Goal: Communication & Community: Answer question/provide support

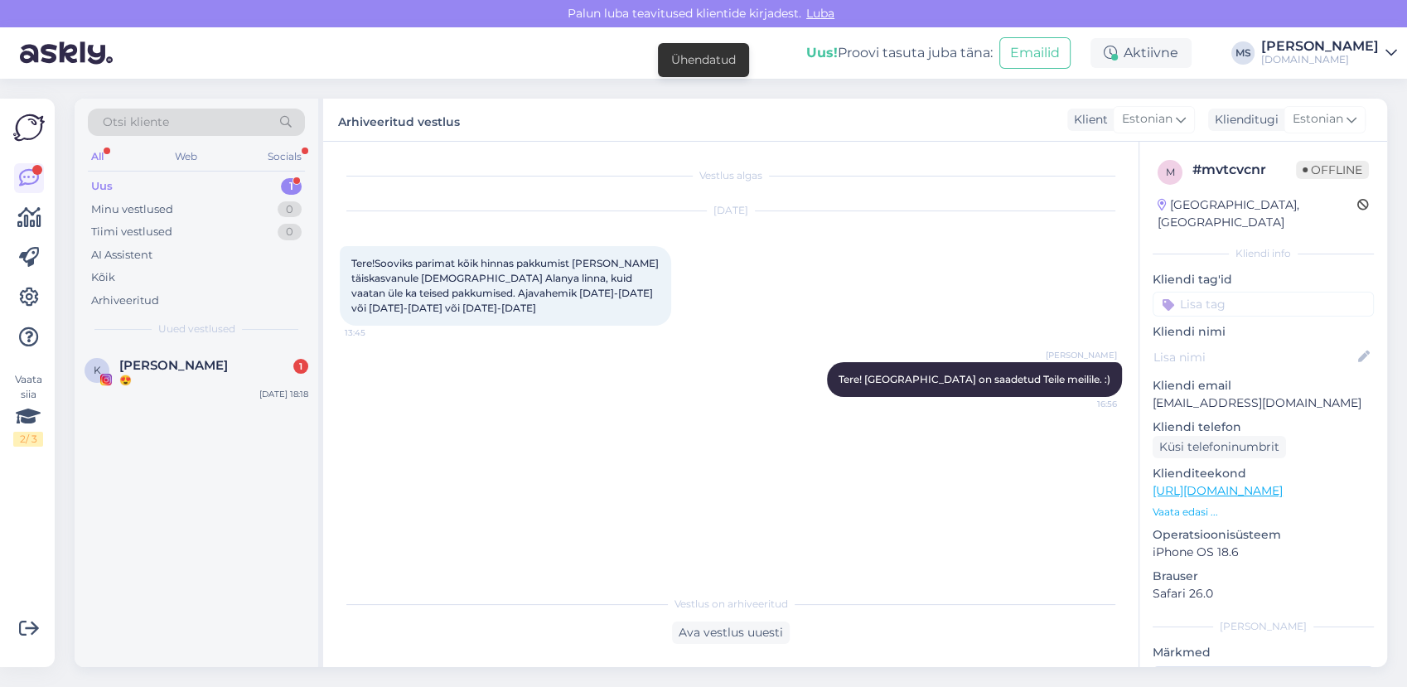
click at [225, 190] on div "Uus 1" at bounding box center [196, 186] width 217 height 23
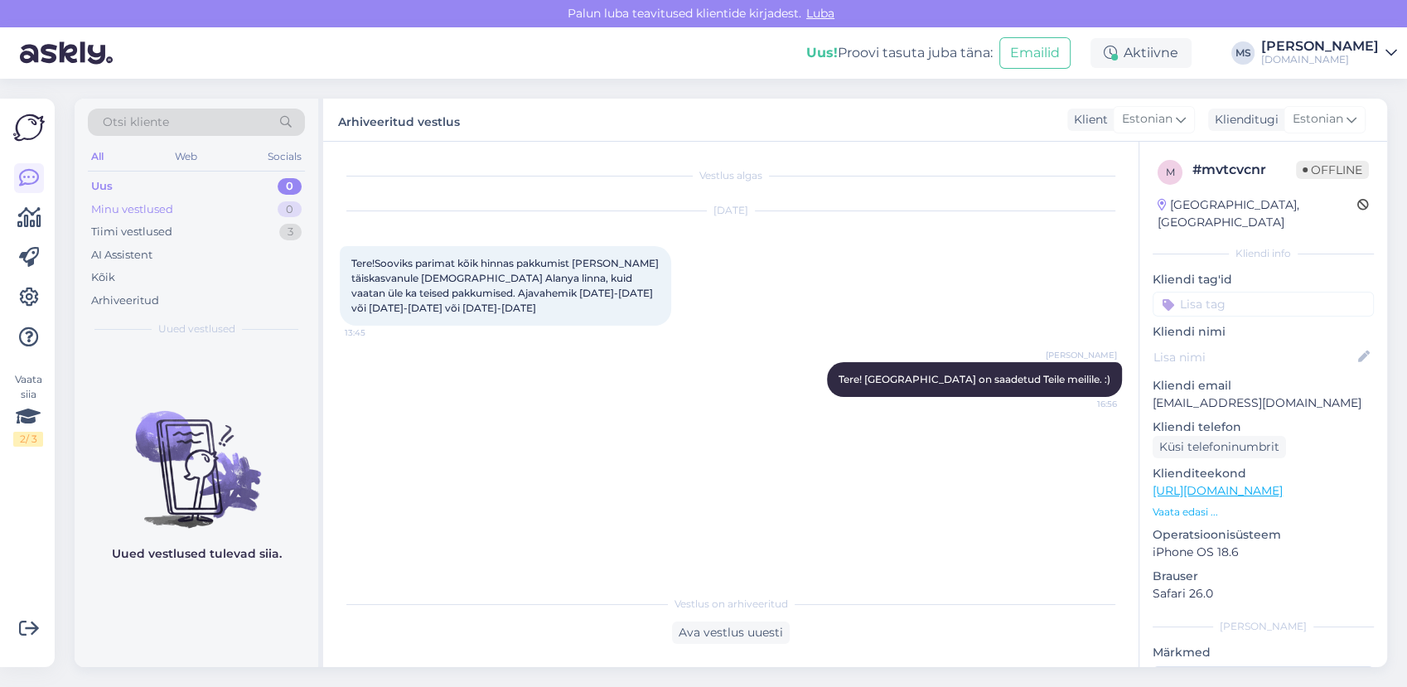
click at [209, 211] on div "Minu vestlused 0" at bounding box center [196, 209] width 217 height 23
click at [209, 230] on div "Tiimi vestlused 3" at bounding box center [196, 231] width 217 height 23
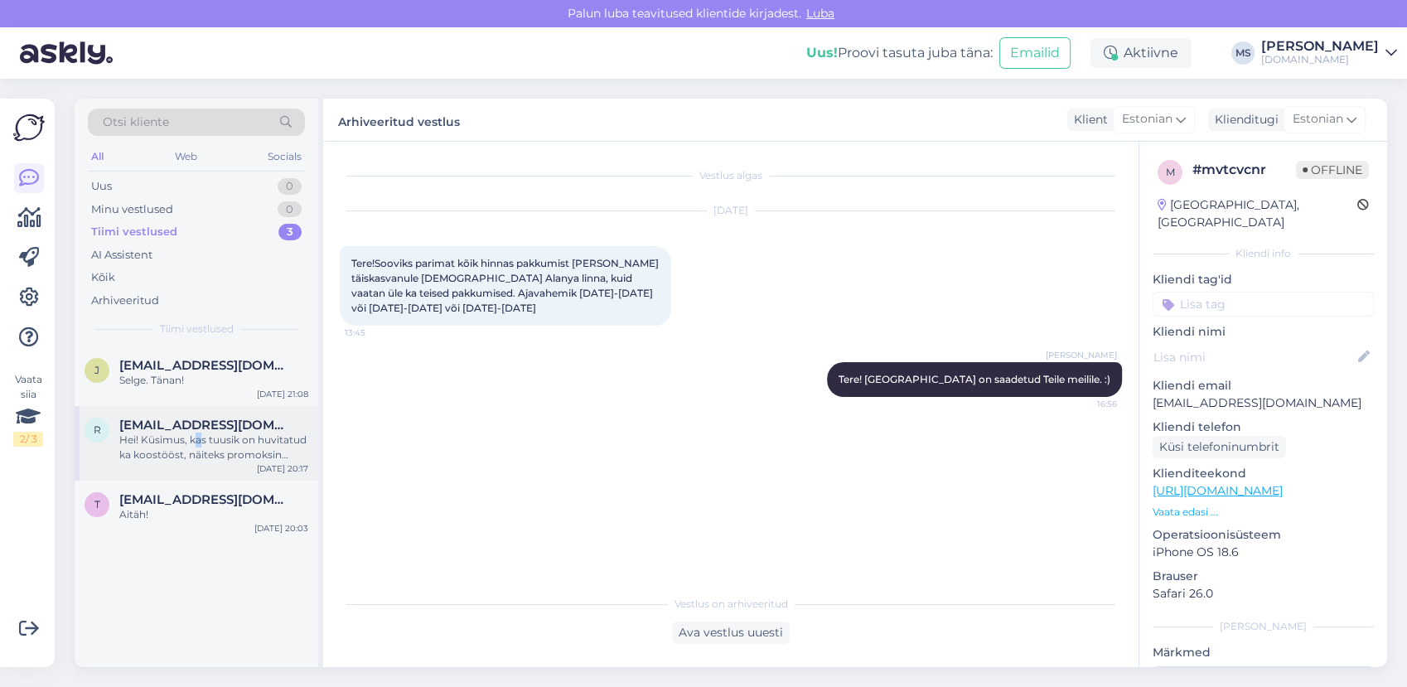
click at [197, 435] on div "Hei! Küsimus, kas tuusik on huvitatud ka koostööst, näiteks promoksin tuusiku p…" at bounding box center [213, 448] width 189 height 30
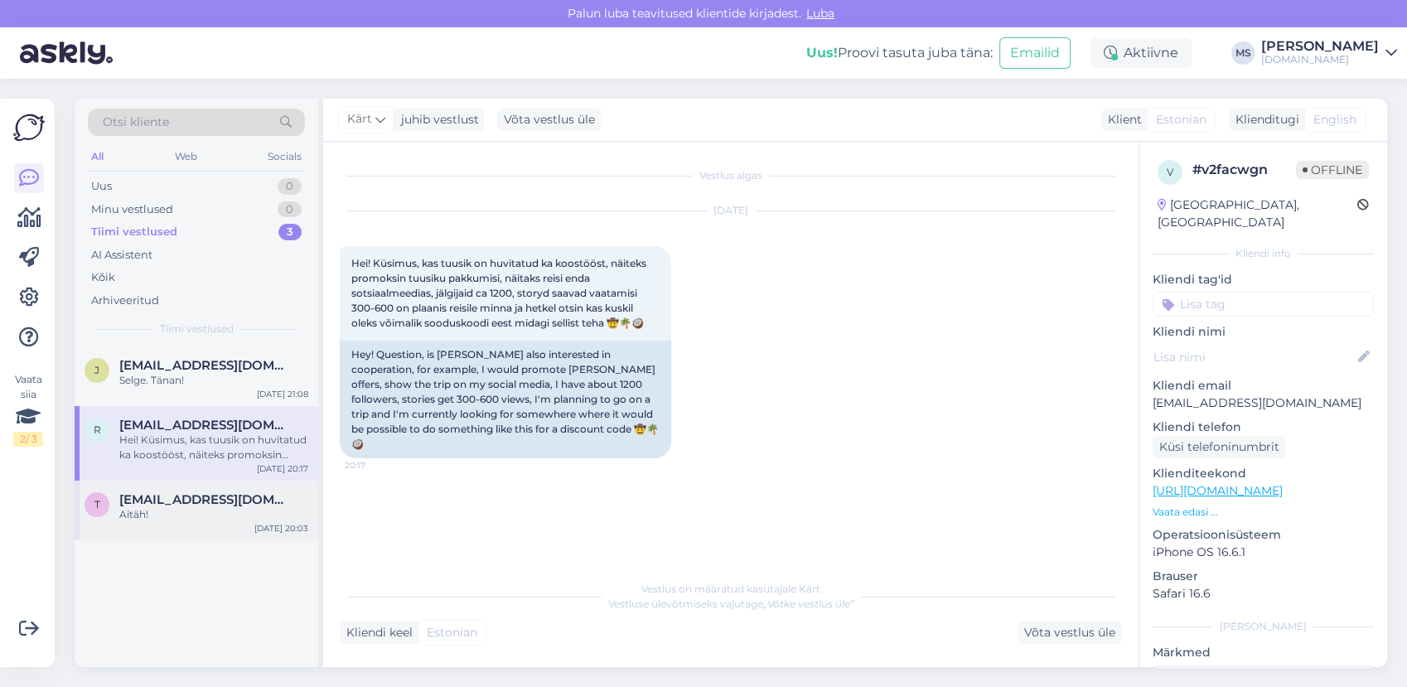
click at [265, 492] on span "[EMAIL_ADDRESS][DOMAIN_NAME]" at bounding box center [205, 499] width 172 height 15
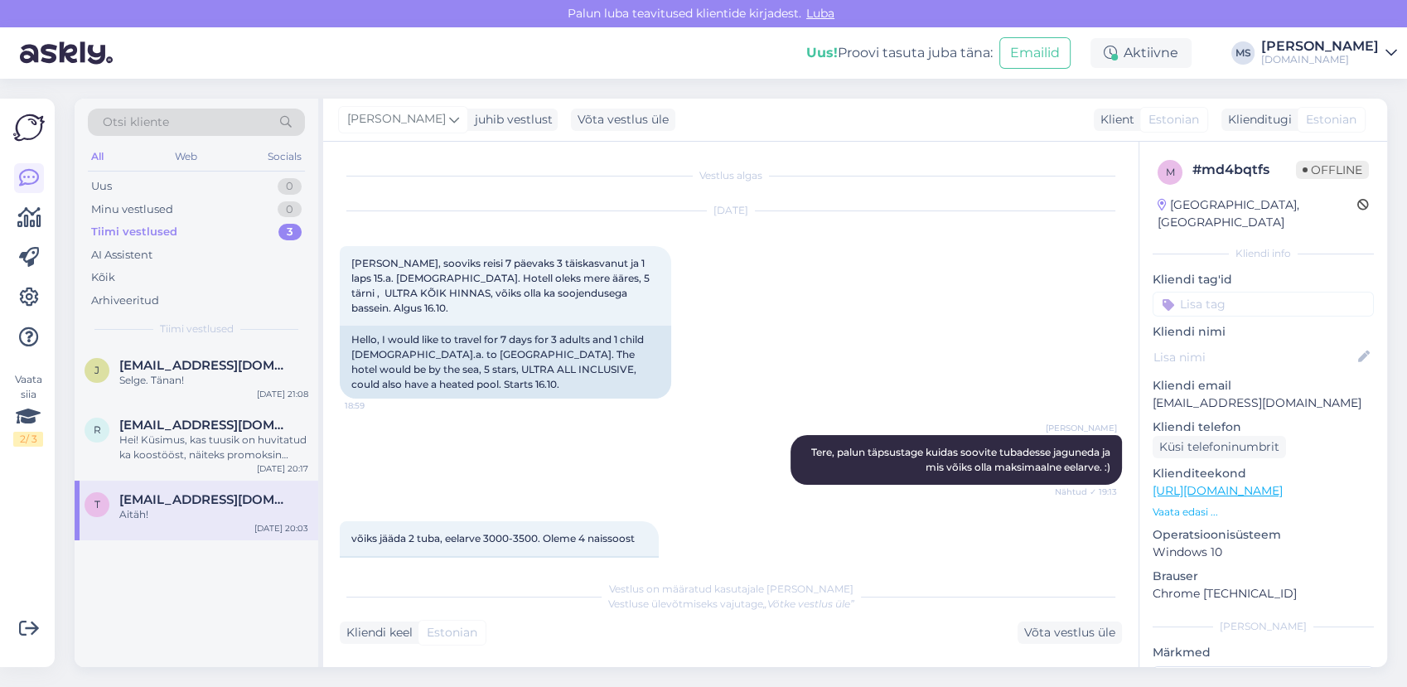
scroll to position [1135, 0]
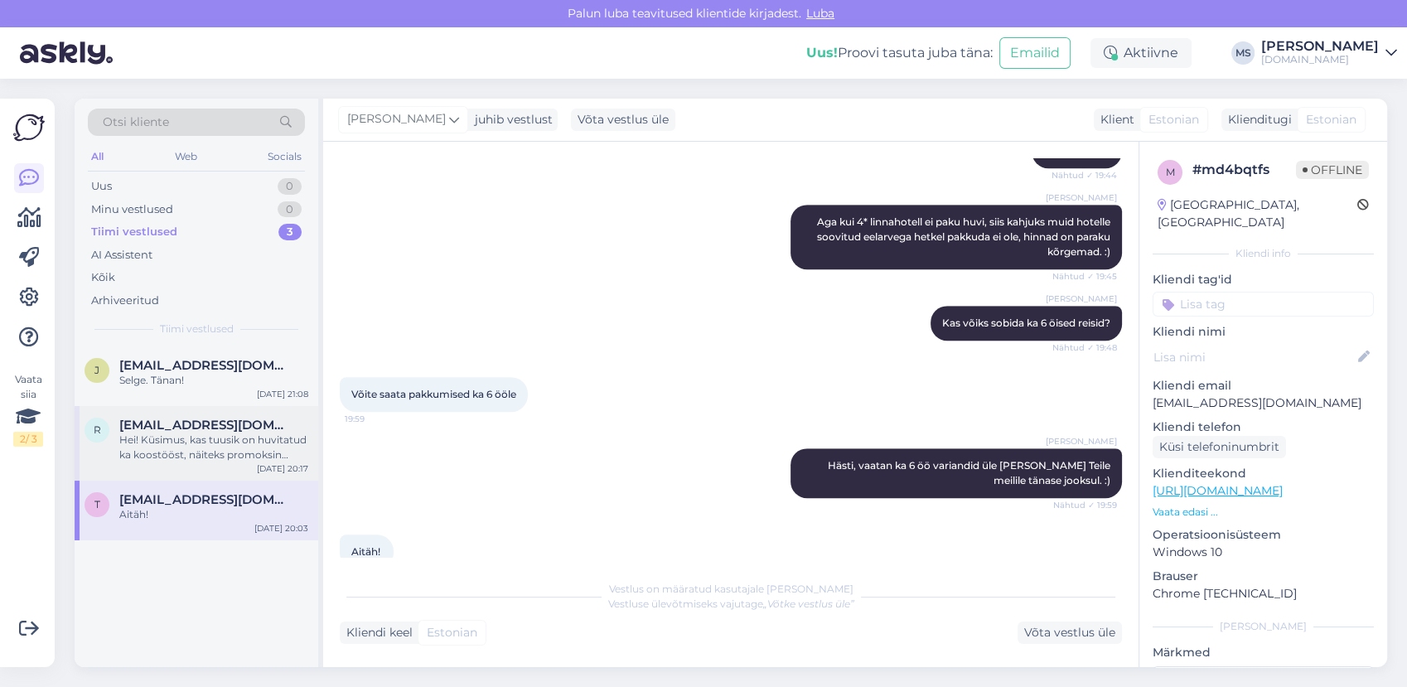
click at [246, 438] on div "Hei! Küsimus, kas tuusik on huvitatud ka koostööst, näiteks promoksin tuusiku p…" at bounding box center [213, 448] width 189 height 30
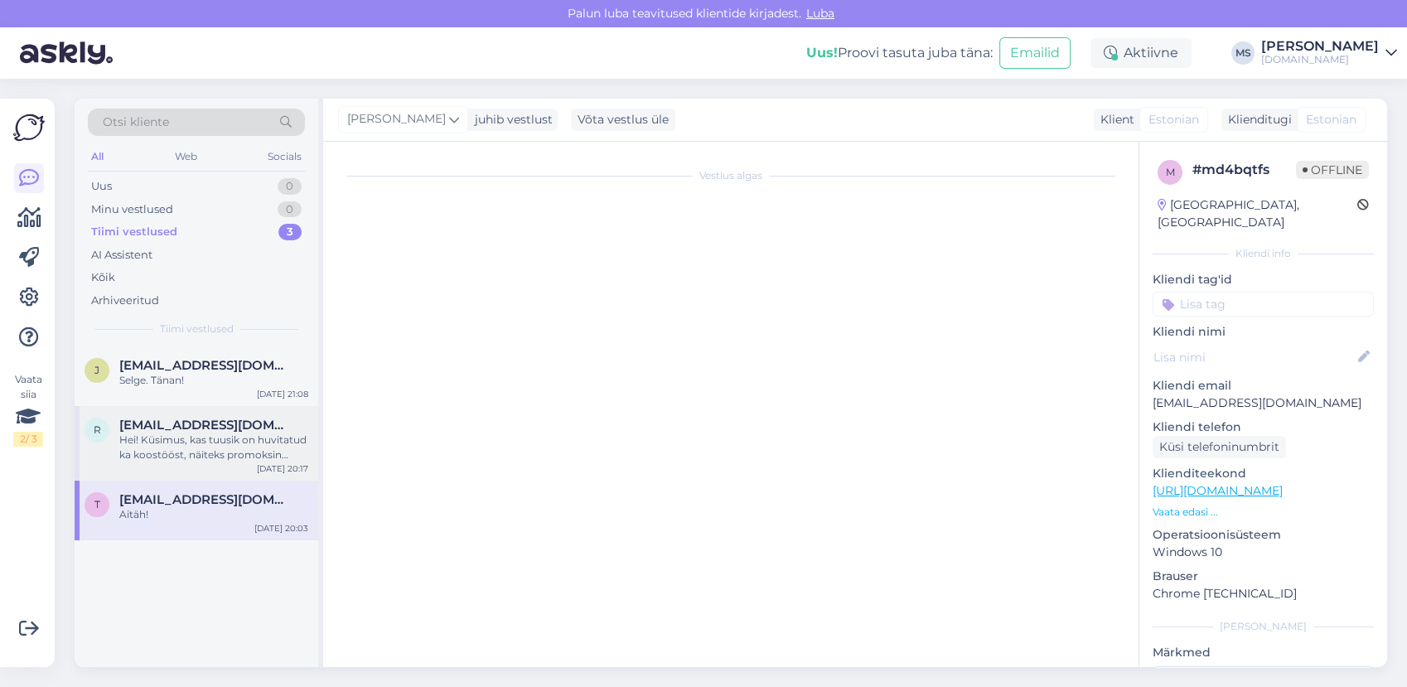
scroll to position [0, 0]
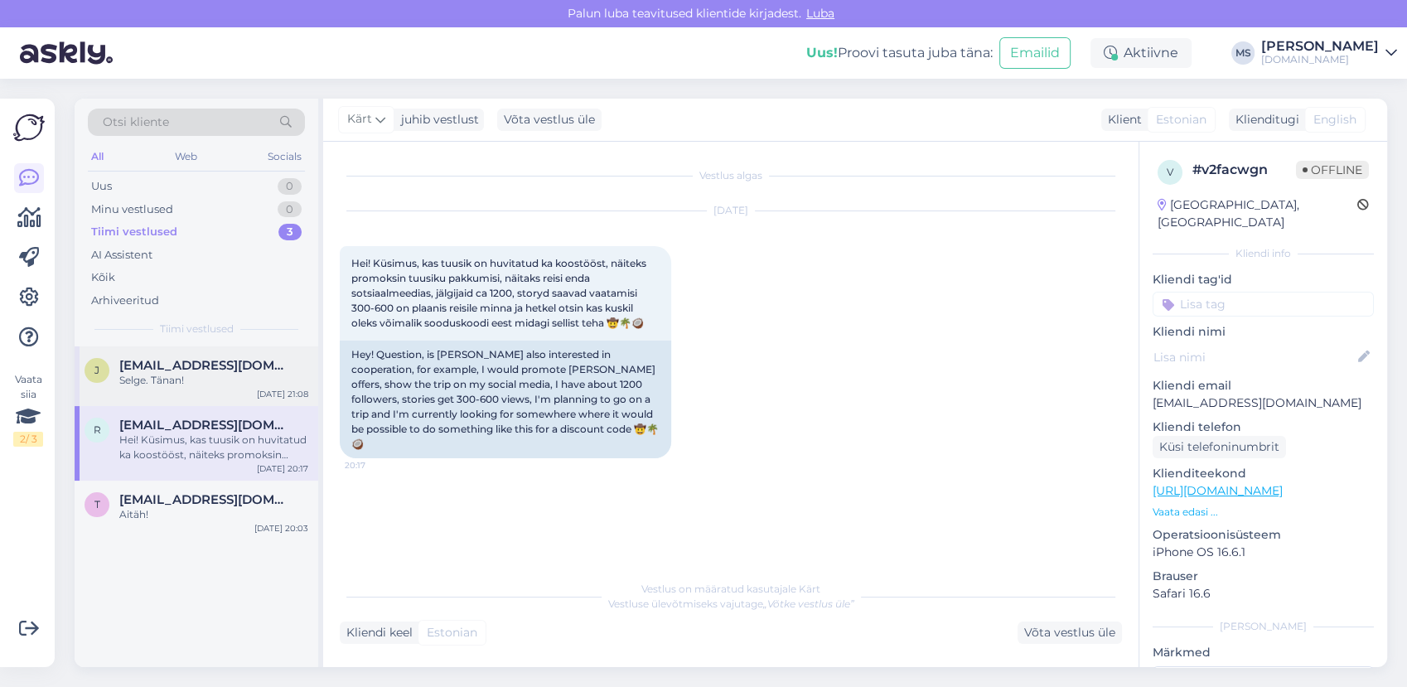
click at [225, 380] on div "Selge. Tänan!" at bounding box center [213, 380] width 189 height 15
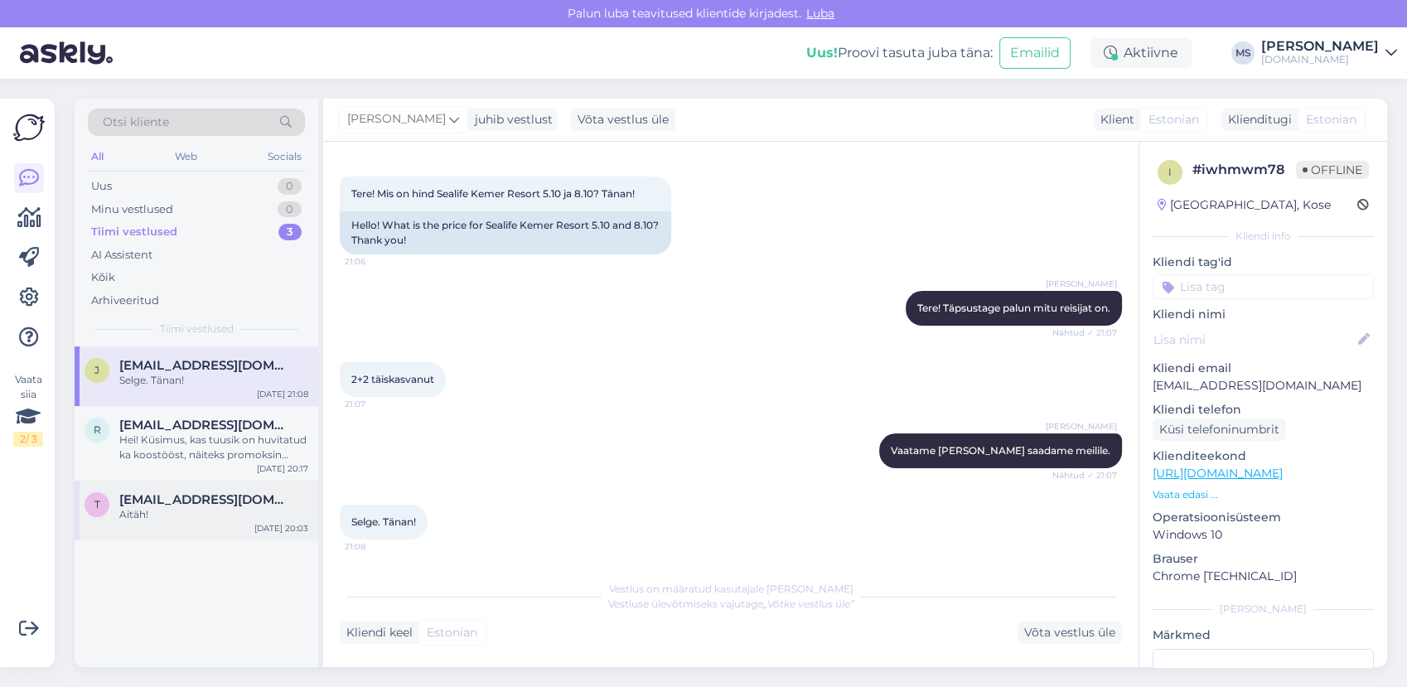
click at [232, 501] on span "[EMAIL_ADDRESS][DOMAIN_NAME]" at bounding box center [205, 499] width 172 height 15
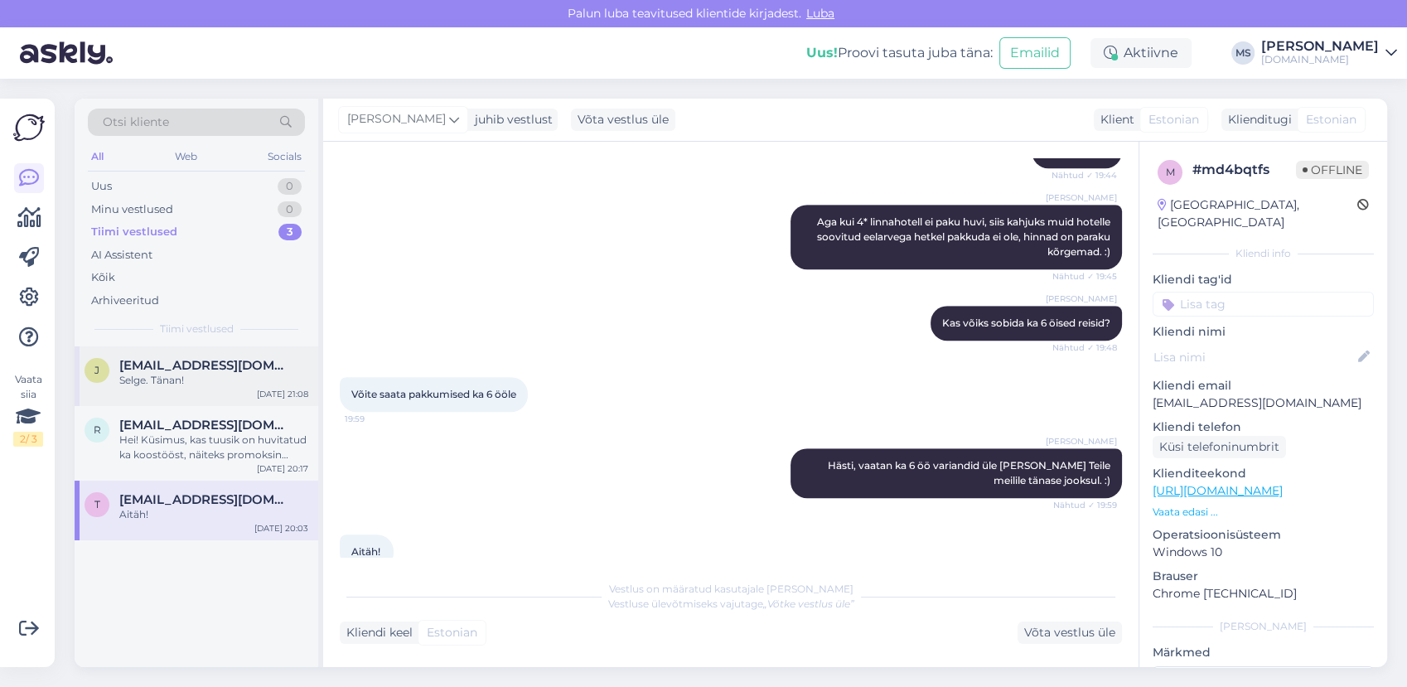
drag, startPoint x: 191, startPoint y: 368, endPoint x: 228, endPoint y: 389, distance: 43.1
click at [191, 368] on span "[EMAIL_ADDRESS][DOMAIN_NAME]" at bounding box center [205, 365] width 172 height 15
